Goal: Information Seeking & Learning: Learn about a topic

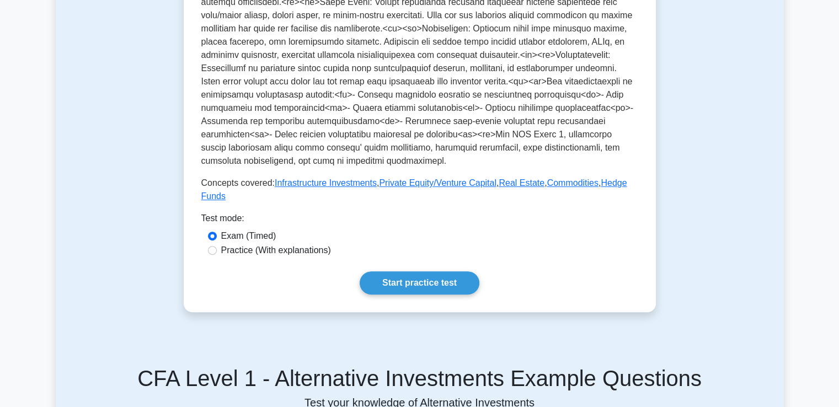
scroll to position [384, 0]
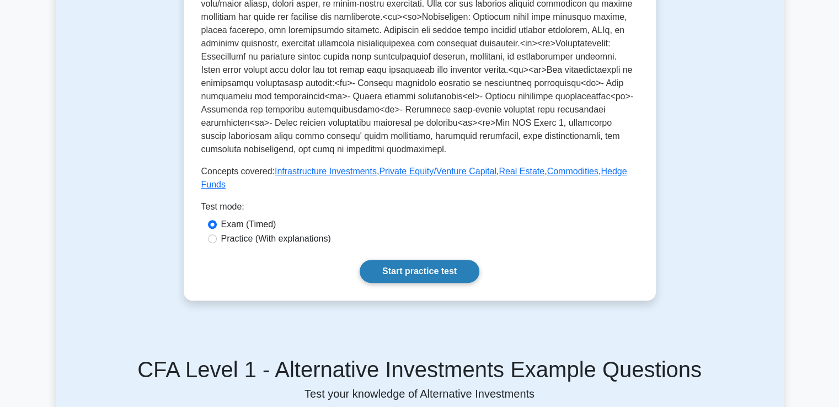
click at [408, 260] on link "Start practice test" at bounding box center [420, 271] width 120 height 23
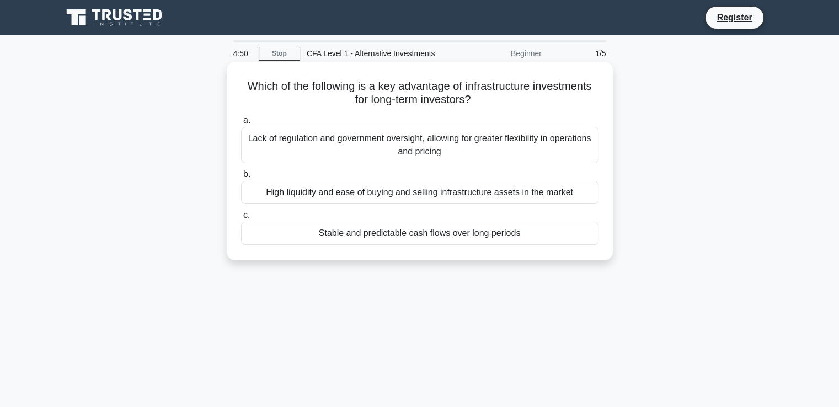
click at [408, 238] on div "Stable and predictable cash flows over long periods" at bounding box center [419, 233] width 357 height 23
click at [241, 219] on input "c. Stable and predictable cash flows over long periods" at bounding box center [241, 215] width 0 height 7
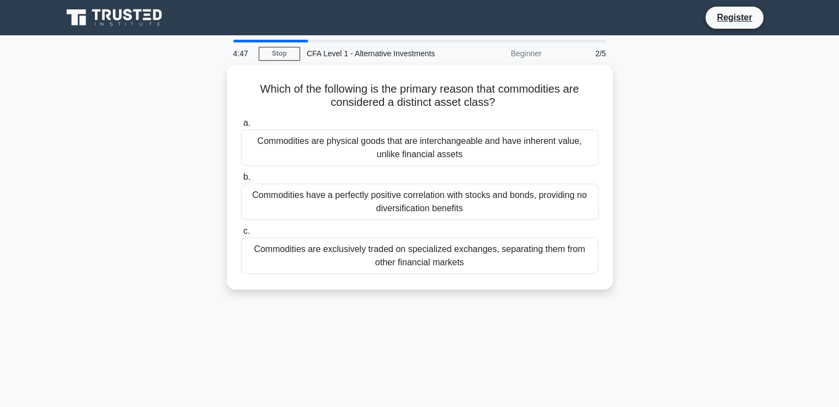
click at [238, 58] on div "4:47" at bounding box center [243, 53] width 32 height 22
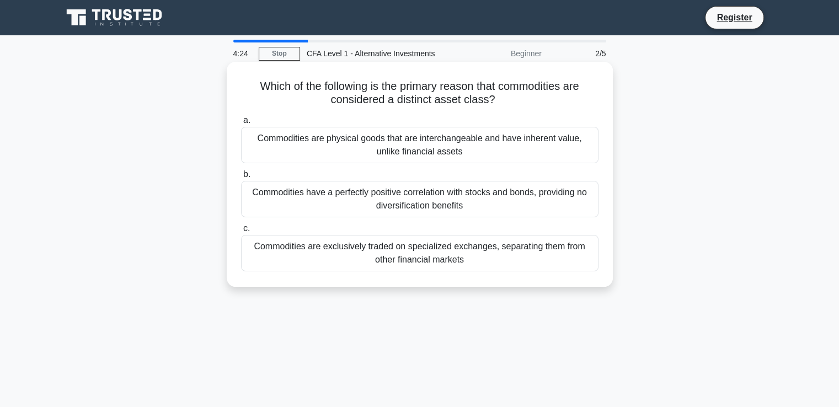
click at [342, 135] on div "Commodities are physical goods that are interchangeable and have inherent value…" at bounding box center [419, 145] width 357 height 36
click at [241, 124] on input "a. Commodities are physical goods that are interchangeable and have inherent va…" at bounding box center [241, 120] width 0 height 7
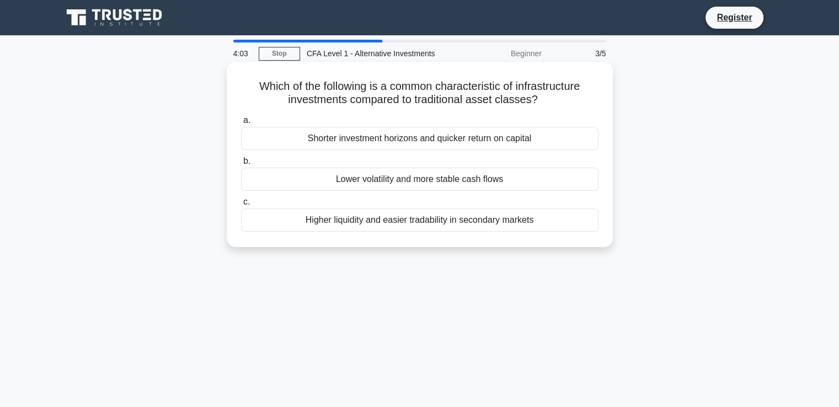
click at [367, 177] on div "Lower volatility and more stable cash flows" at bounding box center [419, 179] width 357 height 23
click at [241, 165] on input "b. Lower volatility and more stable cash flows" at bounding box center [241, 161] width 0 height 7
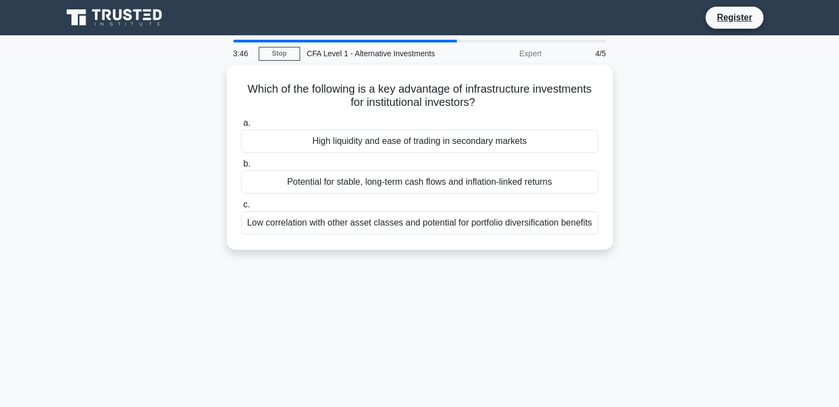
click at [367, 177] on div "Potential for stable, long-term cash flows and inflation-linked returns" at bounding box center [419, 181] width 357 height 23
click at [241, 168] on input "b. Potential for stable, long-term cash flows and inflation-linked returns" at bounding box center [241, 164] width 0 height 7
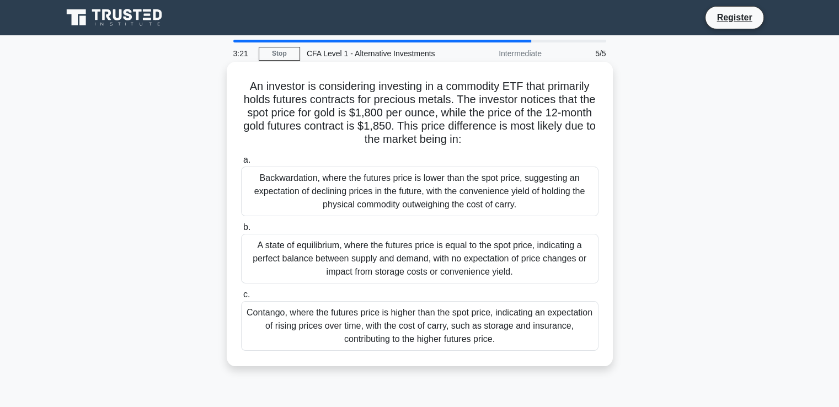
click at [430, 335] on div "Contango, where the futures price is higher than the spot price, indicating an …" at bounding box center [419, 326] width 357 height 50
click at [241, 298] on input "c. Contango, where the futures price is higher than the spot price, indicating …" at bounding box center [241, 294] width 0 height 7
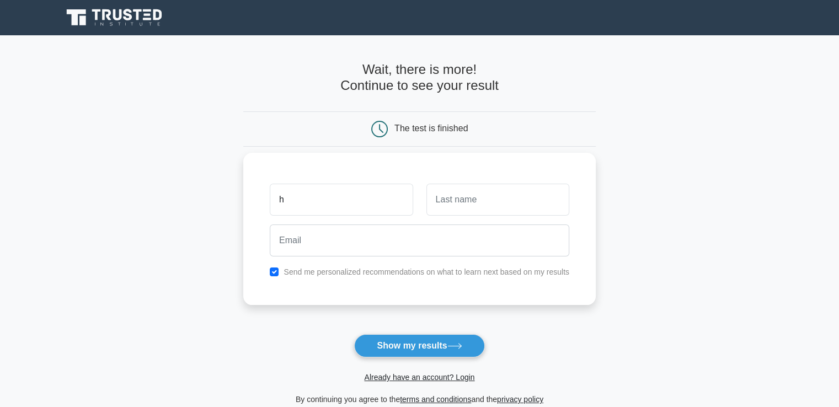
type input "h"
click at [462, 210] on input "text" at bounding box center [497, 200] width 143 height 32
type input "h"
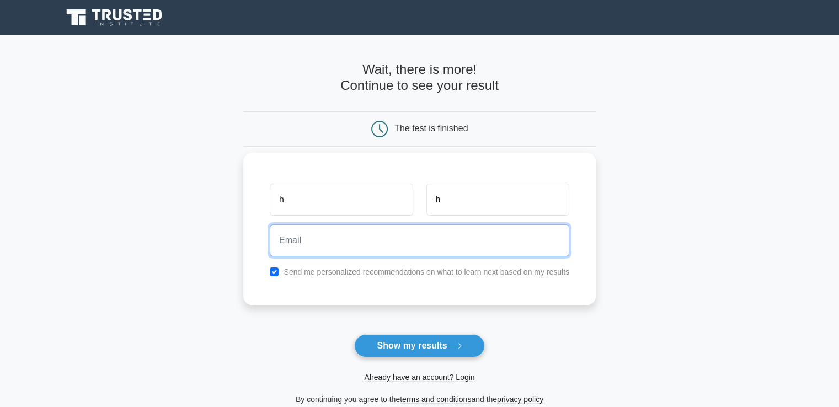
click at [438, 228] on input "email" at bounding box center [420, 241] width 300 height 32
drag, startPoint x: 329, startPoint y: 242, endPoint x: 315, endPoint y: 242, distance: 13.8
click at [315, 242] on input "heetsoni045@gmail.com" at bounding box center [420, 241] width 300 height 32
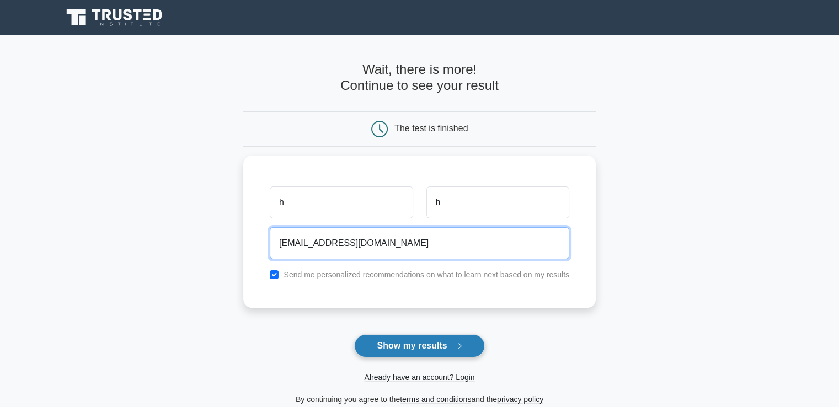
type input "dbwbeefn@gmail.com"
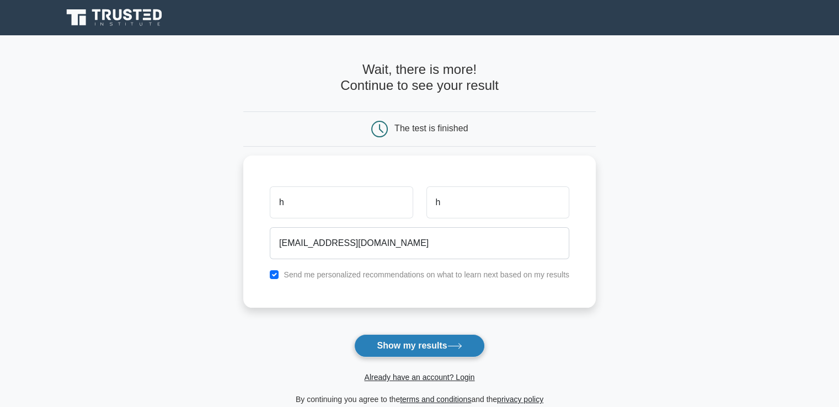
click at [404, 346] on button "Show my results" at bounding box center [419, 345] width 130 height 23
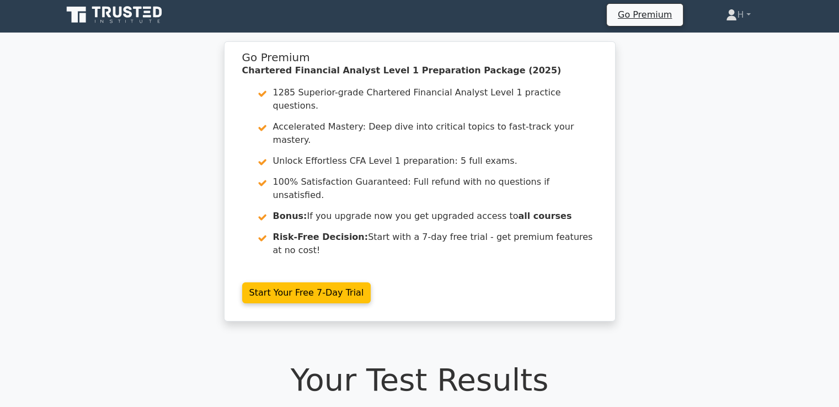
scroll to position [4, 0]
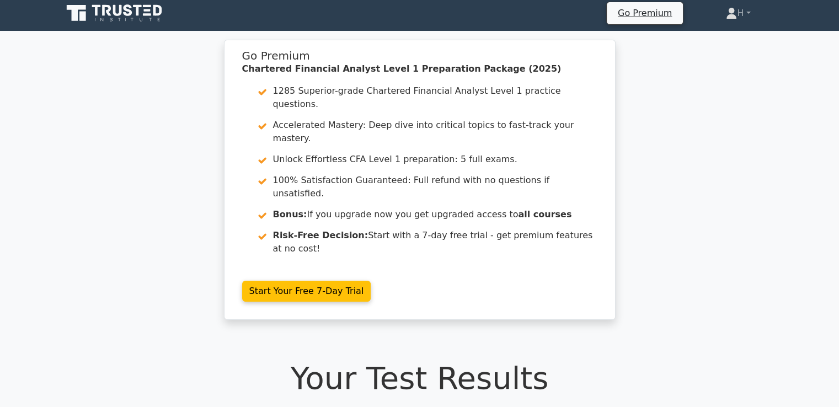
click at [404, 360] on div "Your Test Results Chartered Financial Analyst Level 1 - Alternative Investments" at bounding box center [419, 391] width 715 height 62
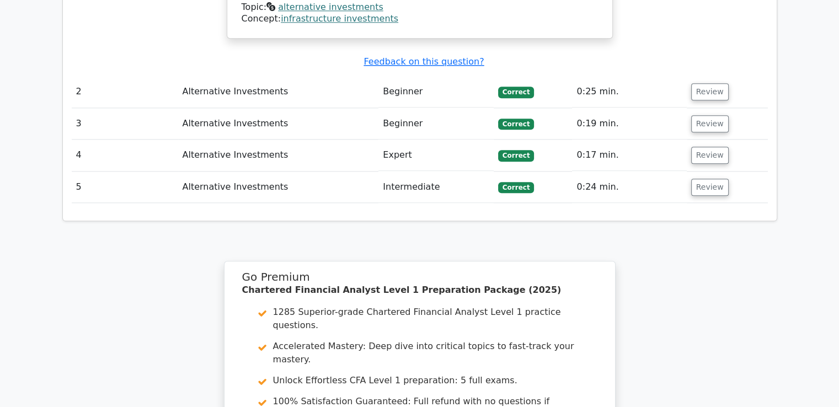
scroll to position [1284, 0]
